Goal: Navigation & Orientation: Understand site structure

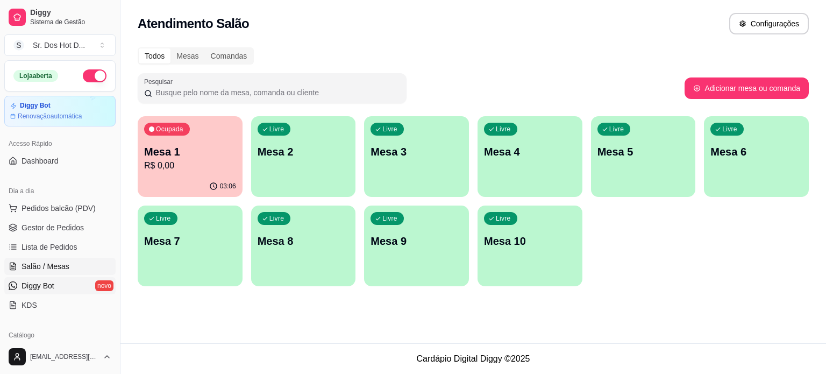
click at [28, 292] on link "Diggy Bot novo" at bounding box center [59, 285] width 111 height 17
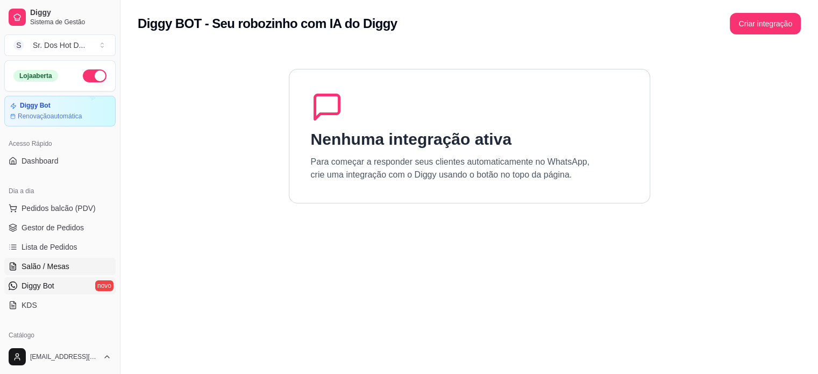
click at [40, 266] on span "Salão / Mesas" at bounding box center [46, 266] width 48 height 11
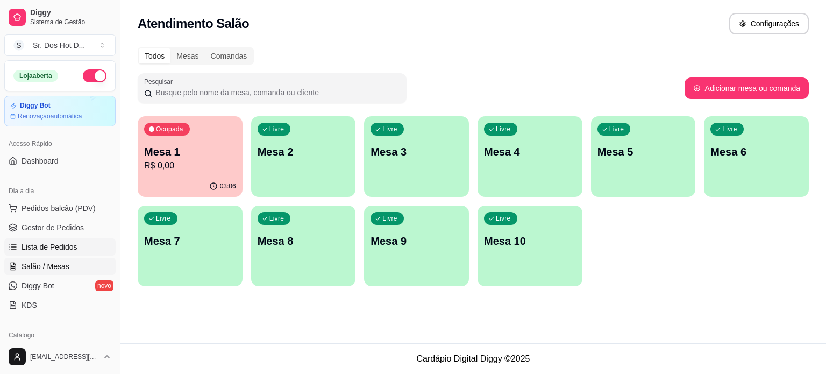
click at [49, 240] on link "Lista de Pedidos" at bounding box center [59, 246] width 111 height 17
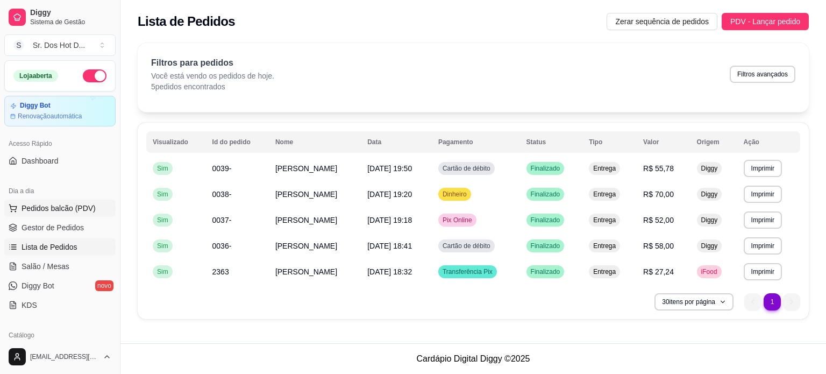
click at [51, 206] on span "Pedidos balcão (PDV)" at bounding box center [59, 208] width 74 height 11
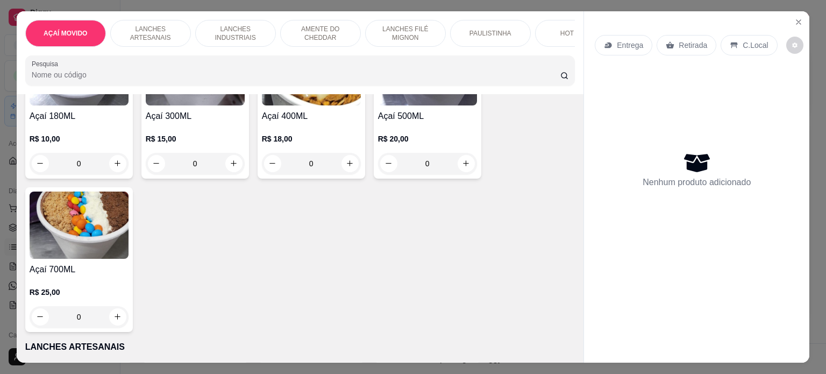
scroll to position [215, 0]
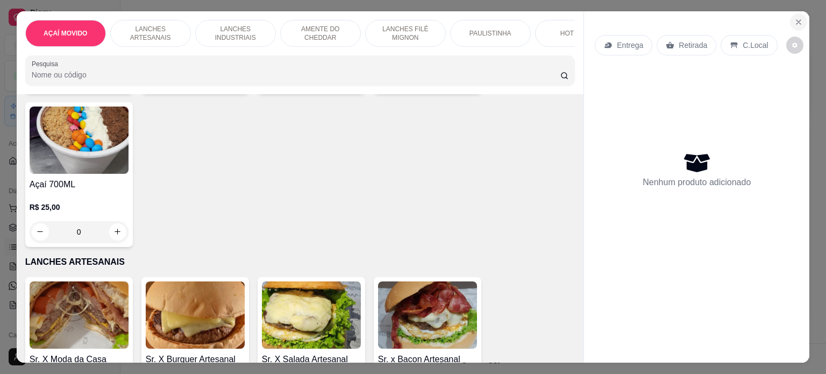
click at [796, 20] on icon "Close" at bounding box center [798, 22] width 4 height 4
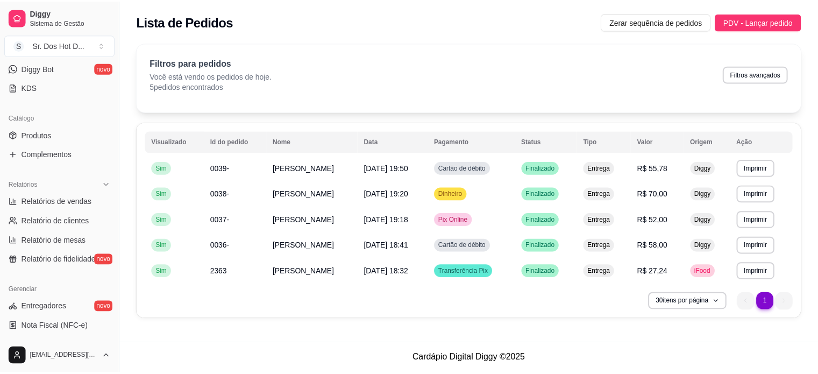
scroll to position [376, 0]
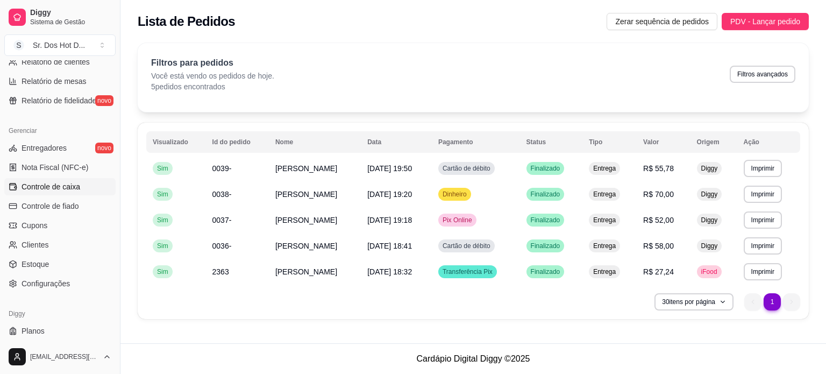
click at [57, 181] on span "Controle de caixa" at bounding box center [51, 186] width 59 height 11
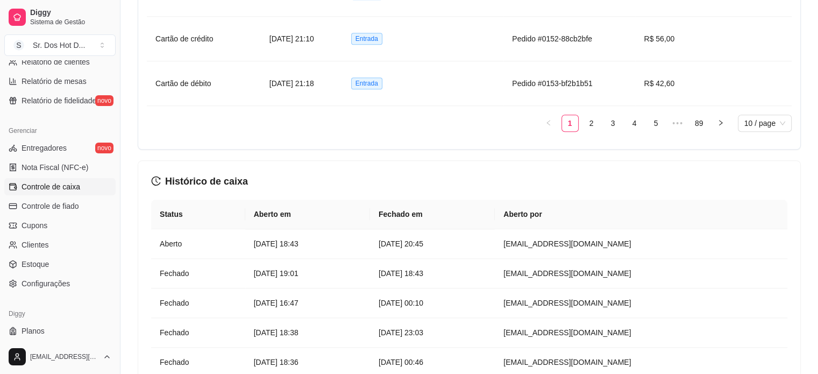
scroll to position [1097, 0]
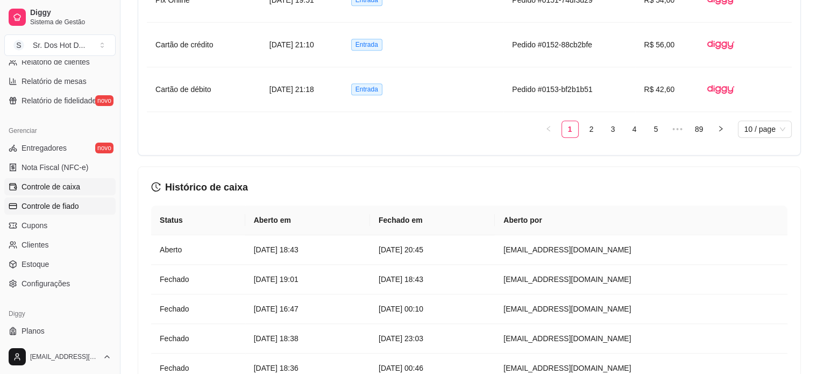
click at [80, 204] on link "Controle de fiado" at bounding box center [59, 205] width 111 height 17
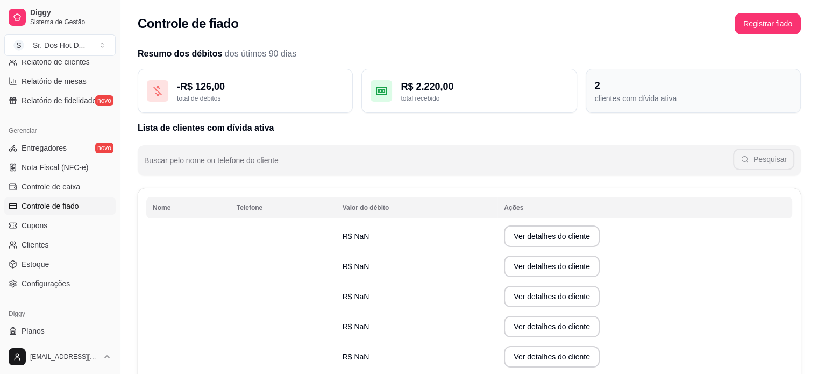
click at [629, 103] on div "clientes com dívida ativa" at bounding box center [693, 98] width 197 height 11
click at [57, 221] on link "Cupons" at bounding box center [59, 225] width 111 height 17
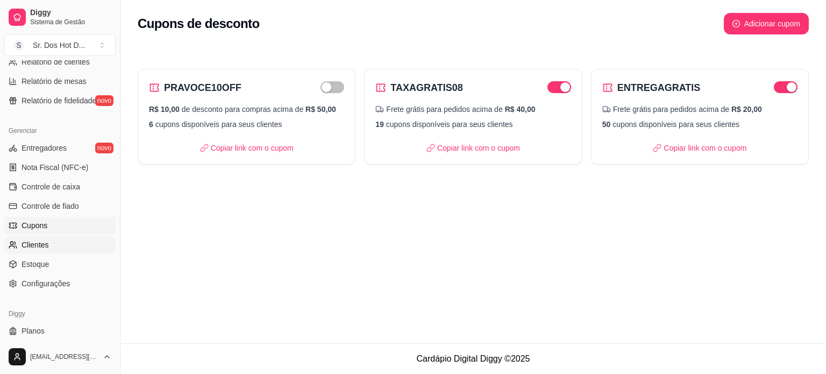
click at [60, 249] on link "Clientes" at bounding box center [59, 244] width 111 height 17
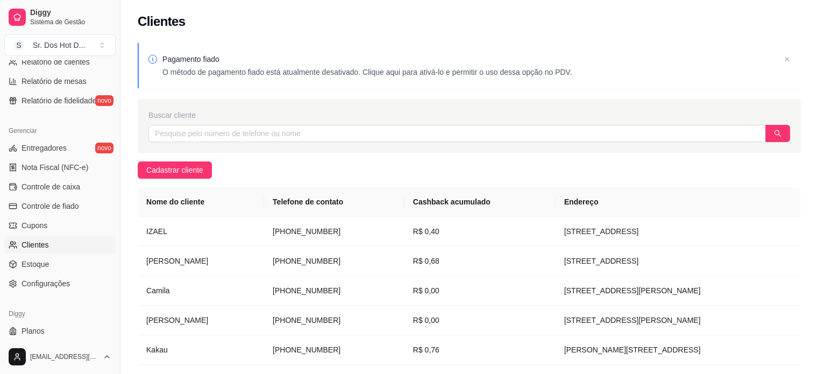
click at [54, 234] on ul "Entregadores novo Nota Fiscal (NFC-e) Controle de caixa Controle de fiado Cupon…" at bounding box center [59, 215] width 111 height 153
click at [47, 218] on link "Cupons" at bounding box center [59, 225] width 111 height 17
